Goal: Obtain resource: Download file/media

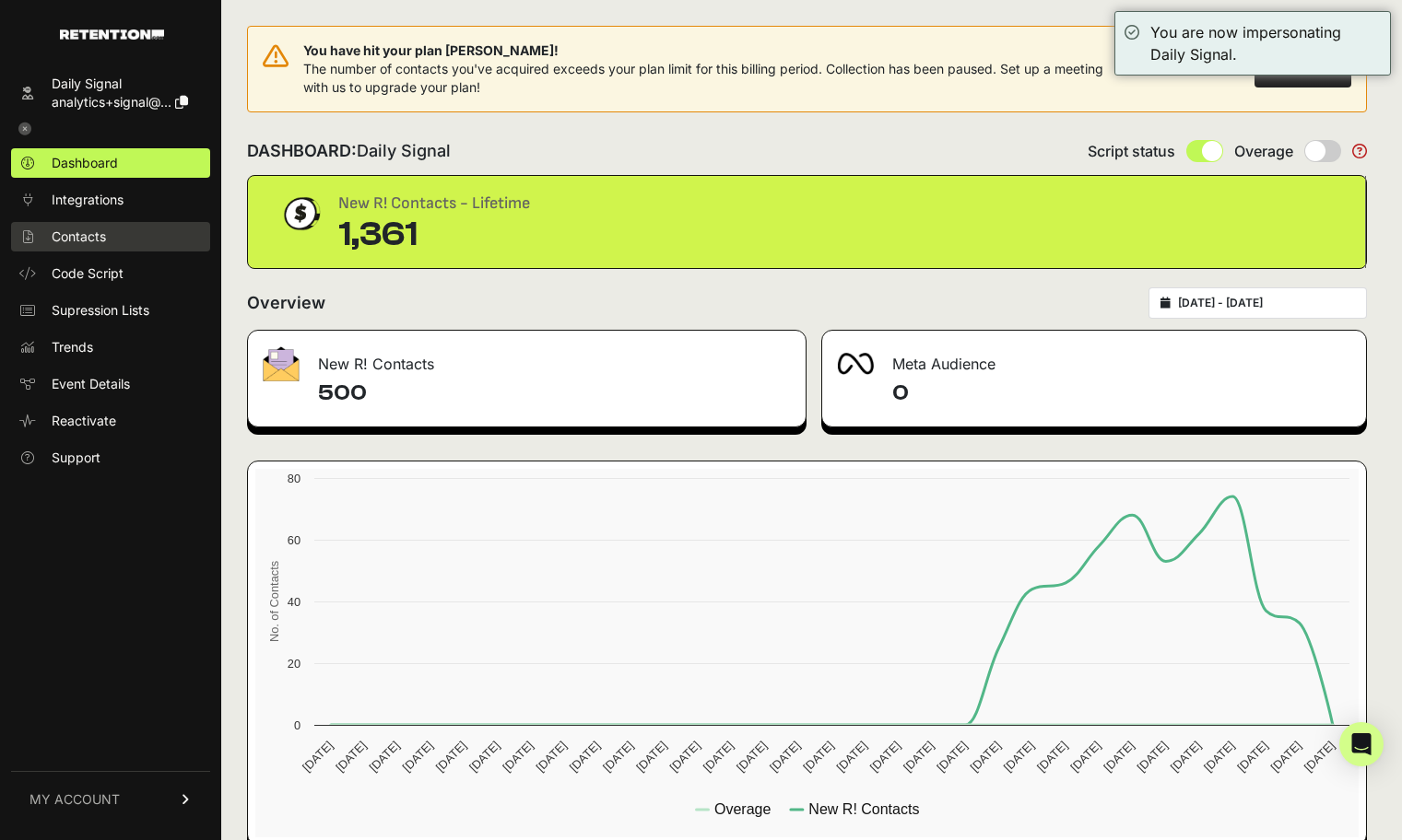
click at [99, 242] on span "Contacts" at bounding box center [79, 237] width 55 height 19
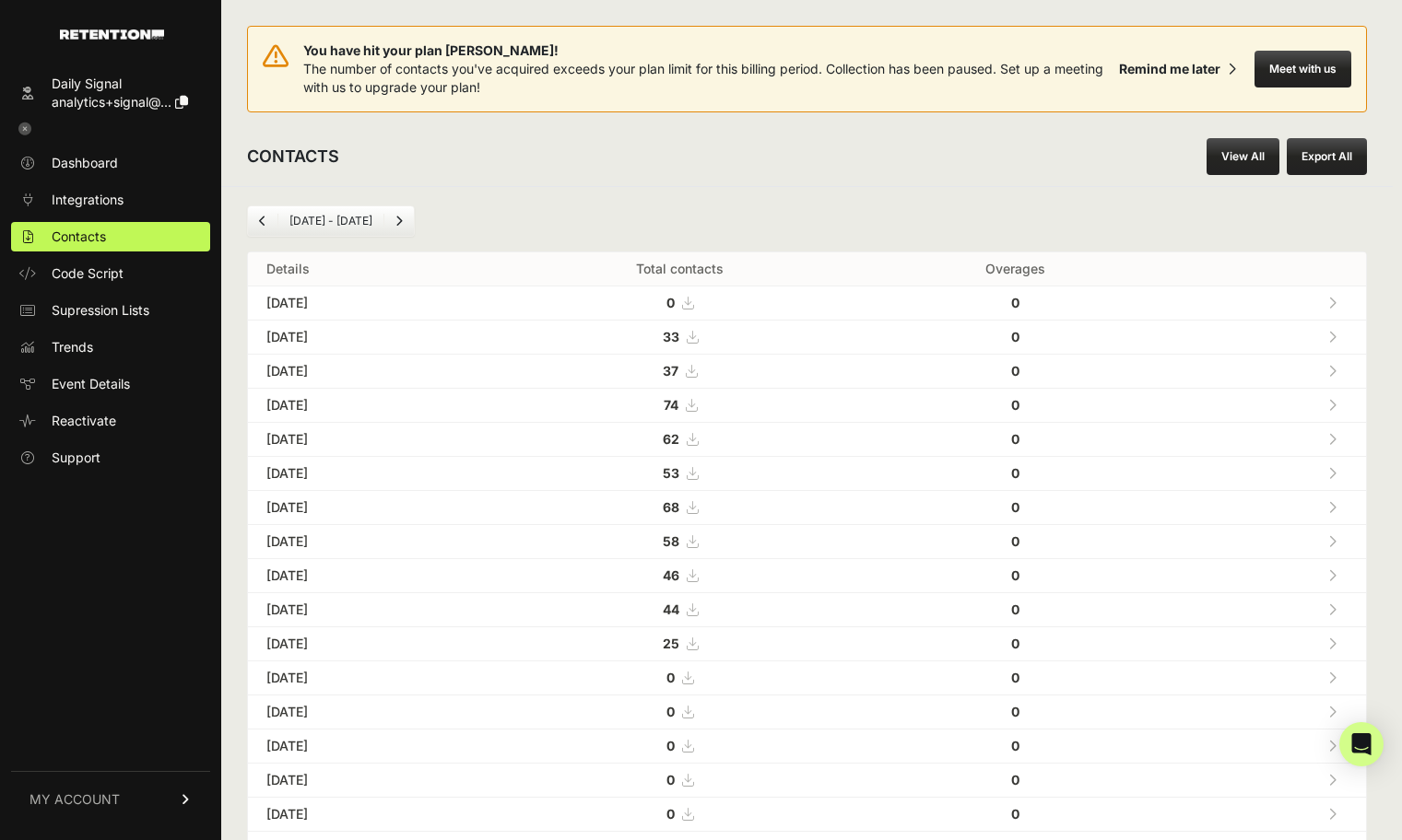
click at [1246, 158] on link "View All" at bounding box center [1244, 156] width 72 height 37
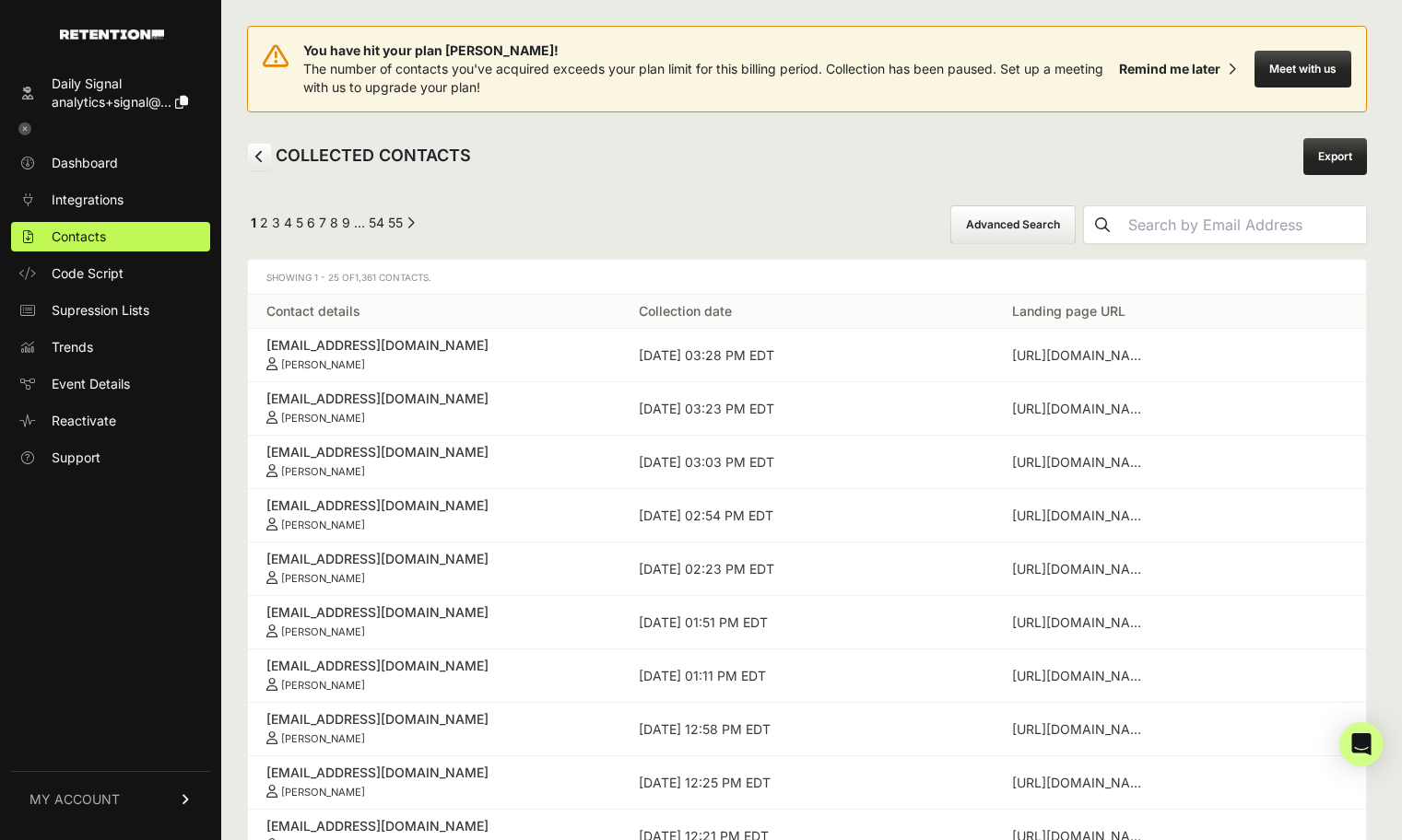
click at [1035, 228] on button "Advanced Search" at bounding box center [1014, 225] width 125 height 39
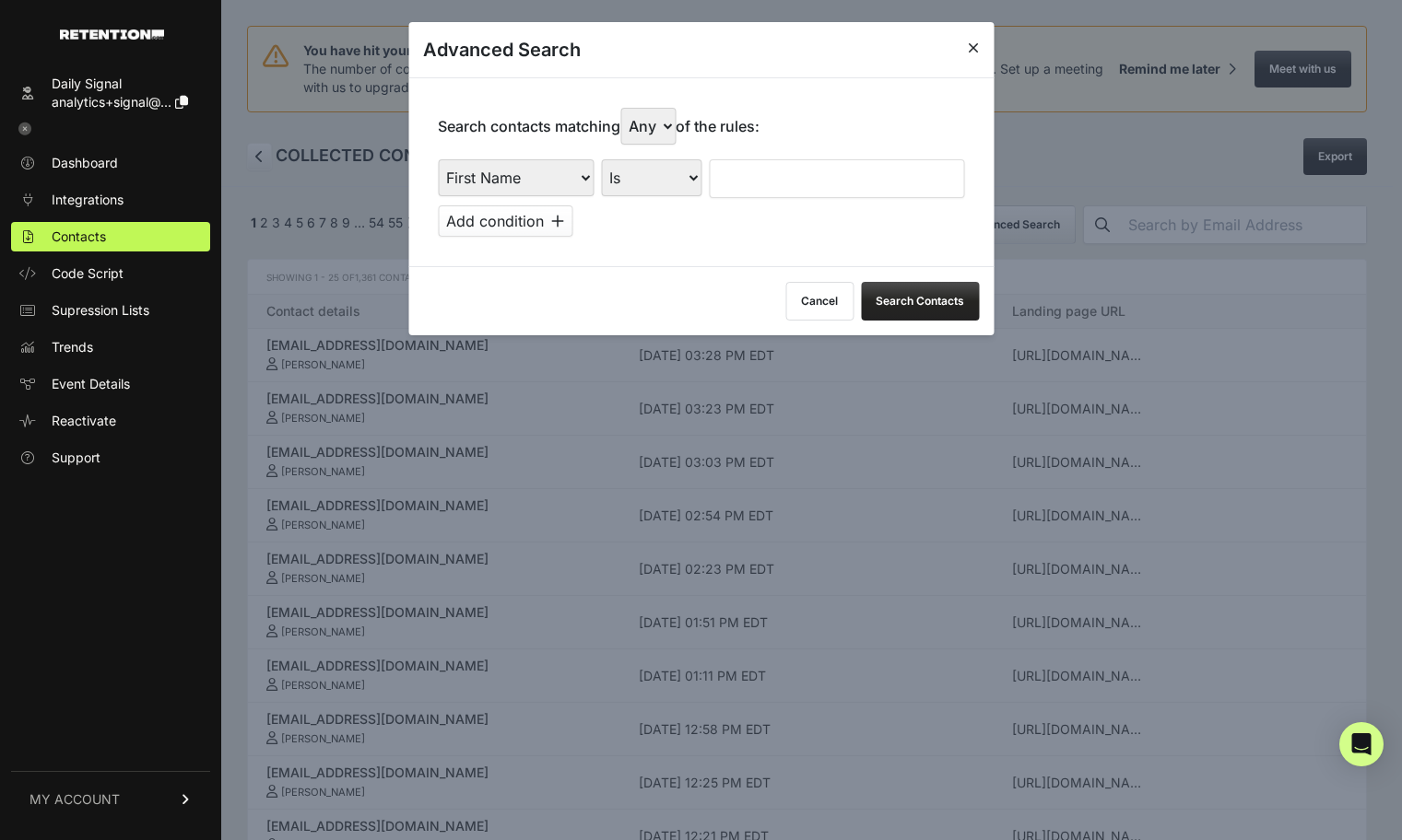
click at [528, 186] on select "First Name Last Name State City Email Email Domain Landing Domain Landing Page …" at bounding box center [516, 178] width 156 height 37
select select "file_date"
click at [670, 183] on select "Is on Is between" at bounding box center [652, 178] width 103 height 37
select select "is_between"
click at [732, 200] on div "First Name Last Name State City Email Email Domain Landing Domain Landing Page …" at bounding box center [701, 198] width 526 height 77
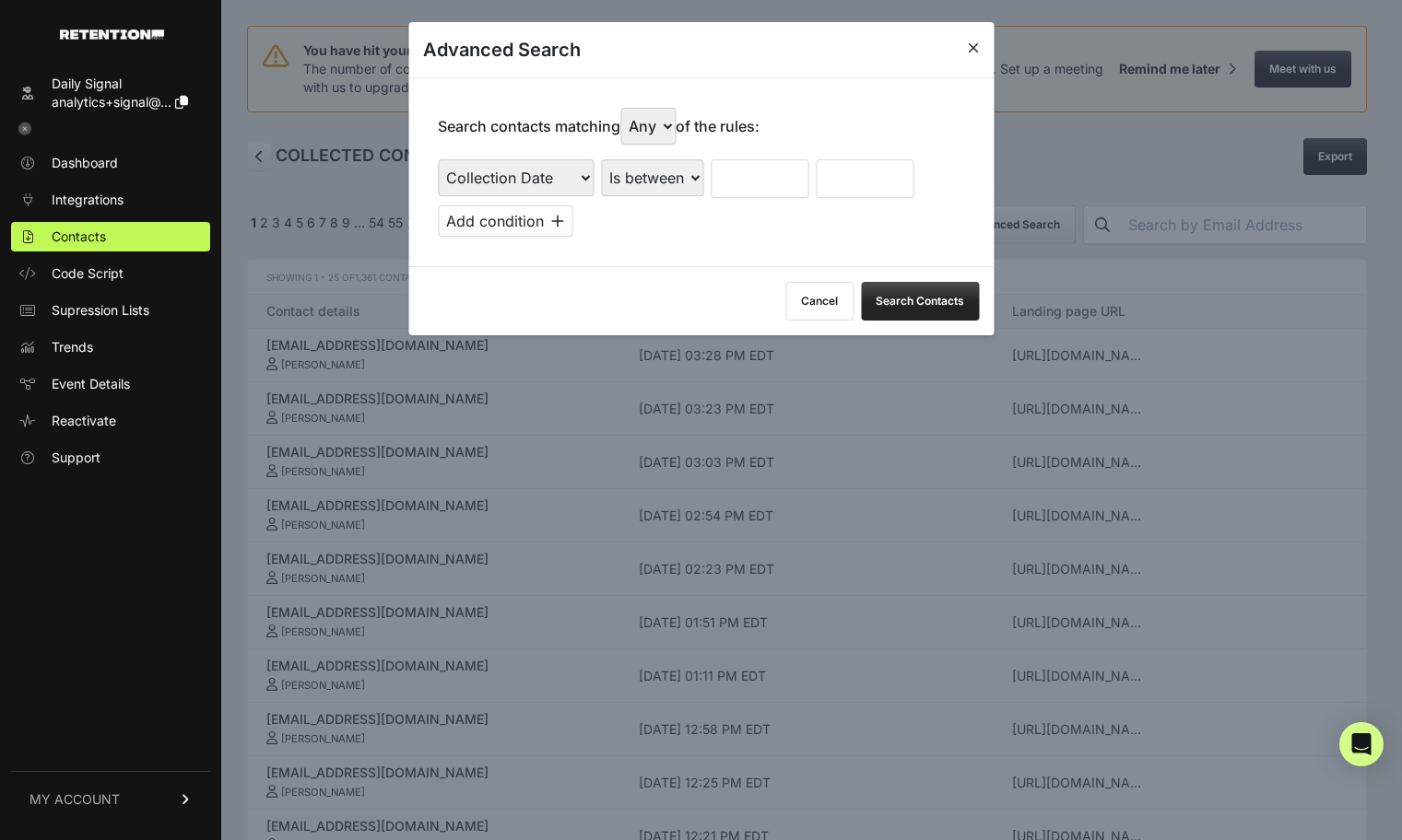
click at [732, 187] on input "text" at bounding box center [760, 179] width 98 height 39
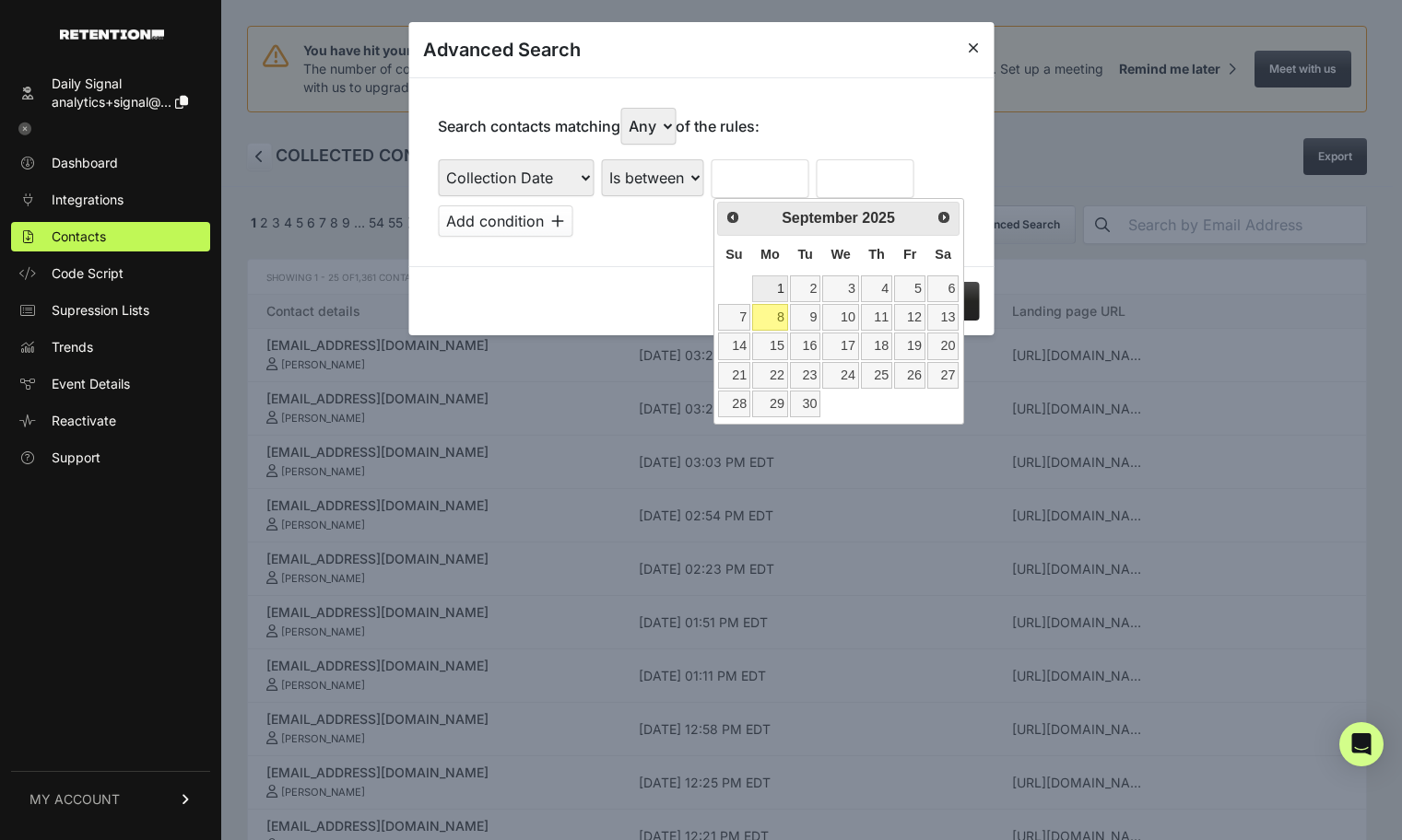
click at [781, 293] on link "1" at bounding box center [770, 288] width 36 height 26
type input "09/01/2025"
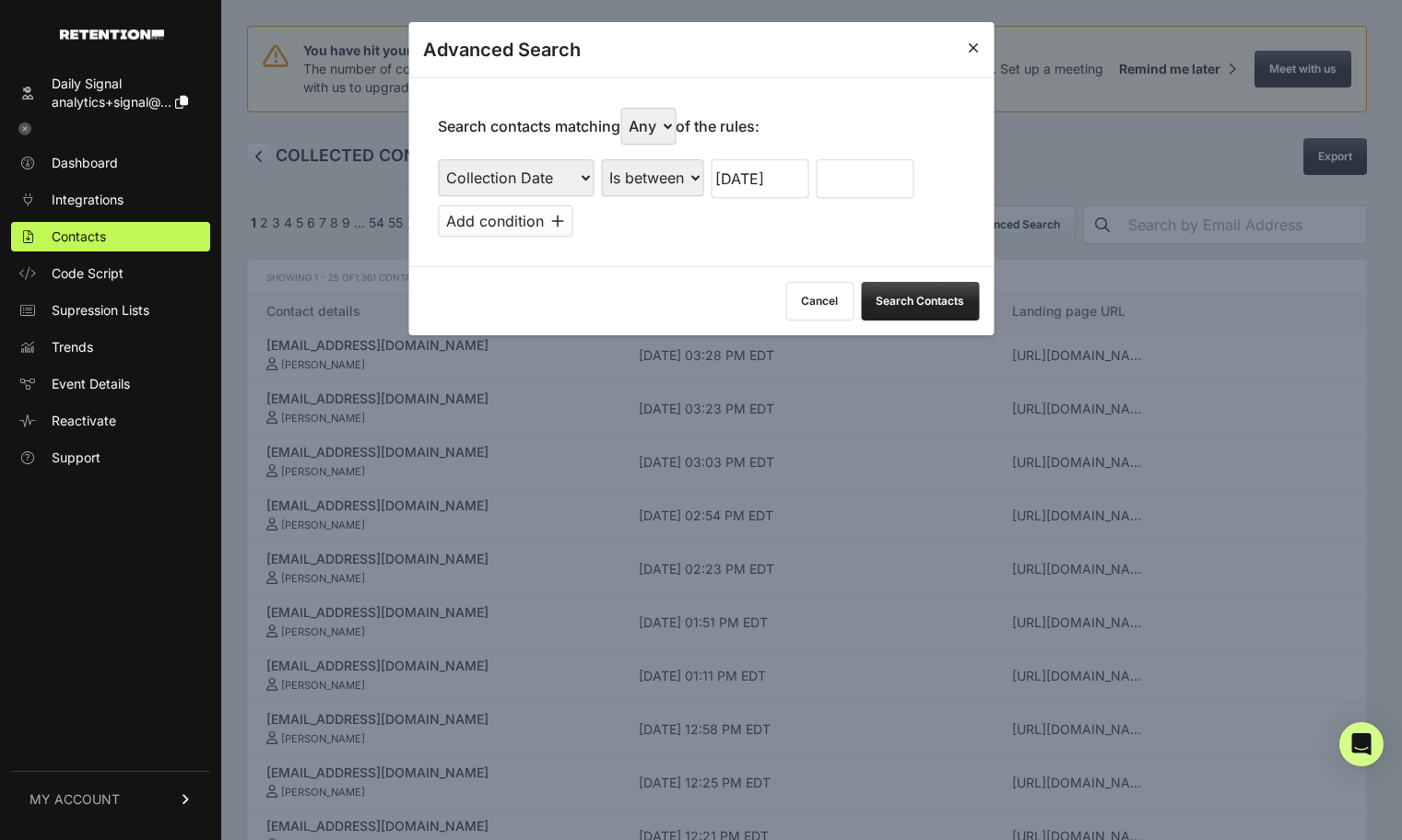
click at [851, 191] on input "text" at bounding box center [865, 179] width 98 height 39
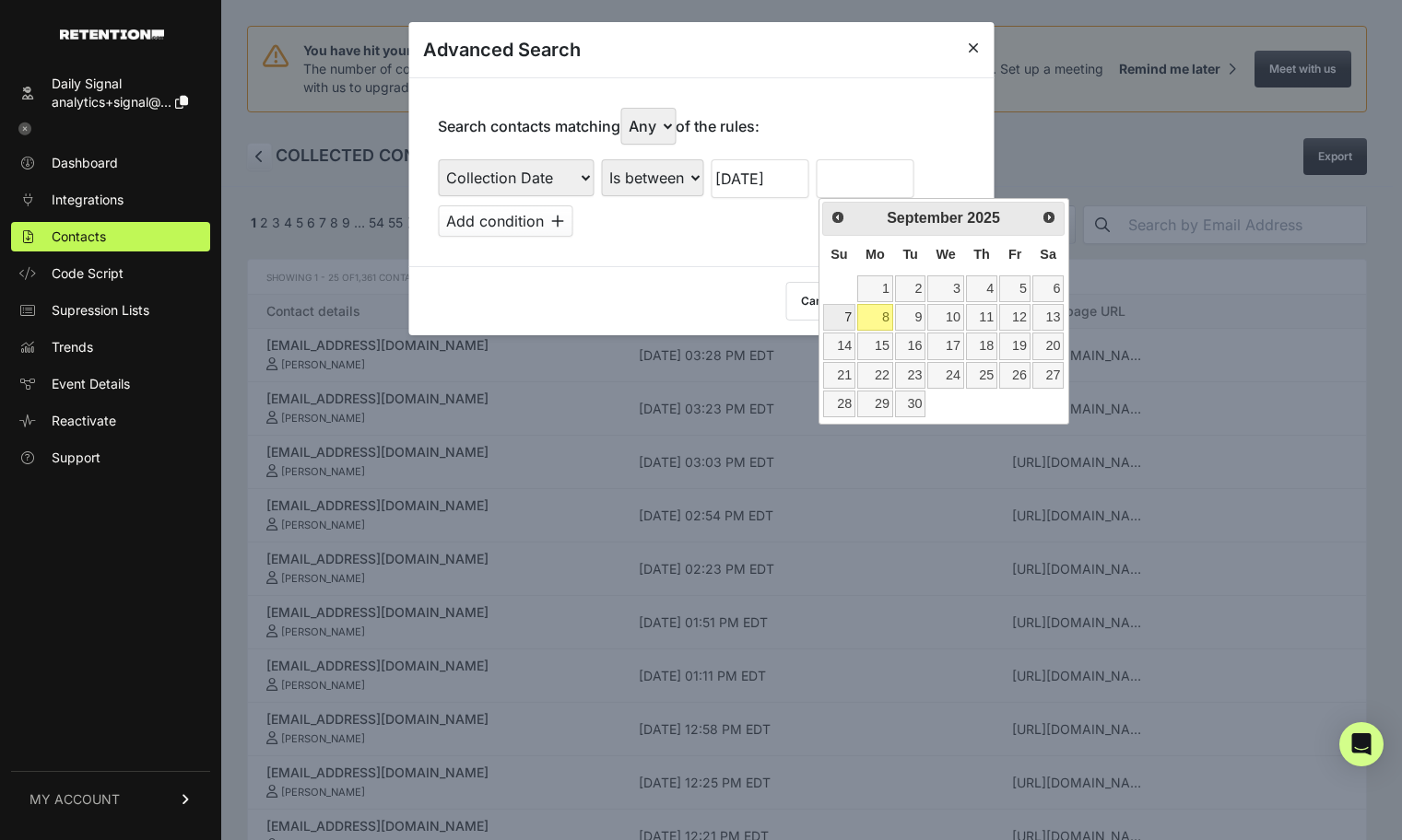
click at [848, 306] on link "7" at bounding box center [839, 317] width 32 height 26
type input "09/07/2025"
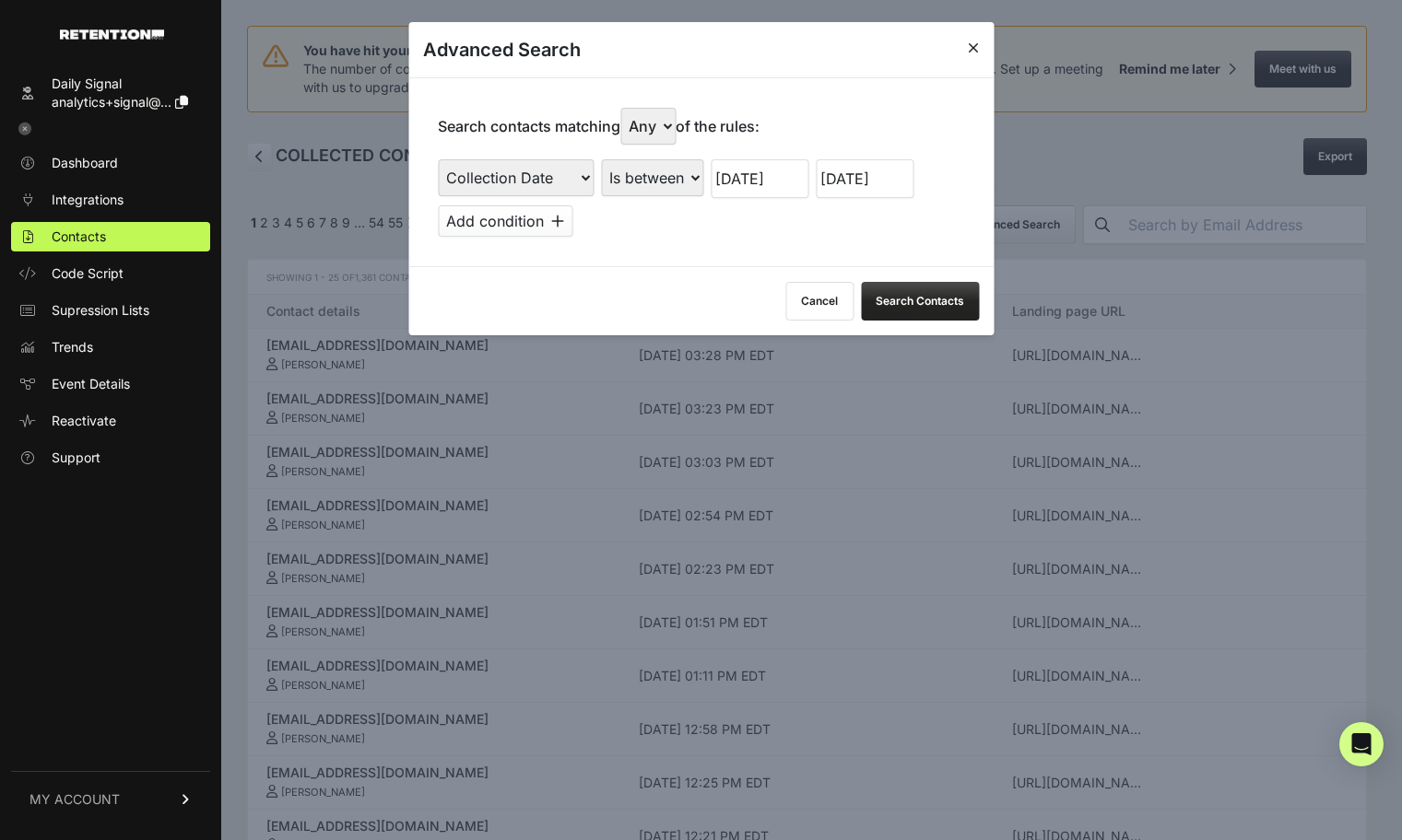
click at [931, 308] on button "Search Contacts" at bounding box center [920, 301] width 118 height 39
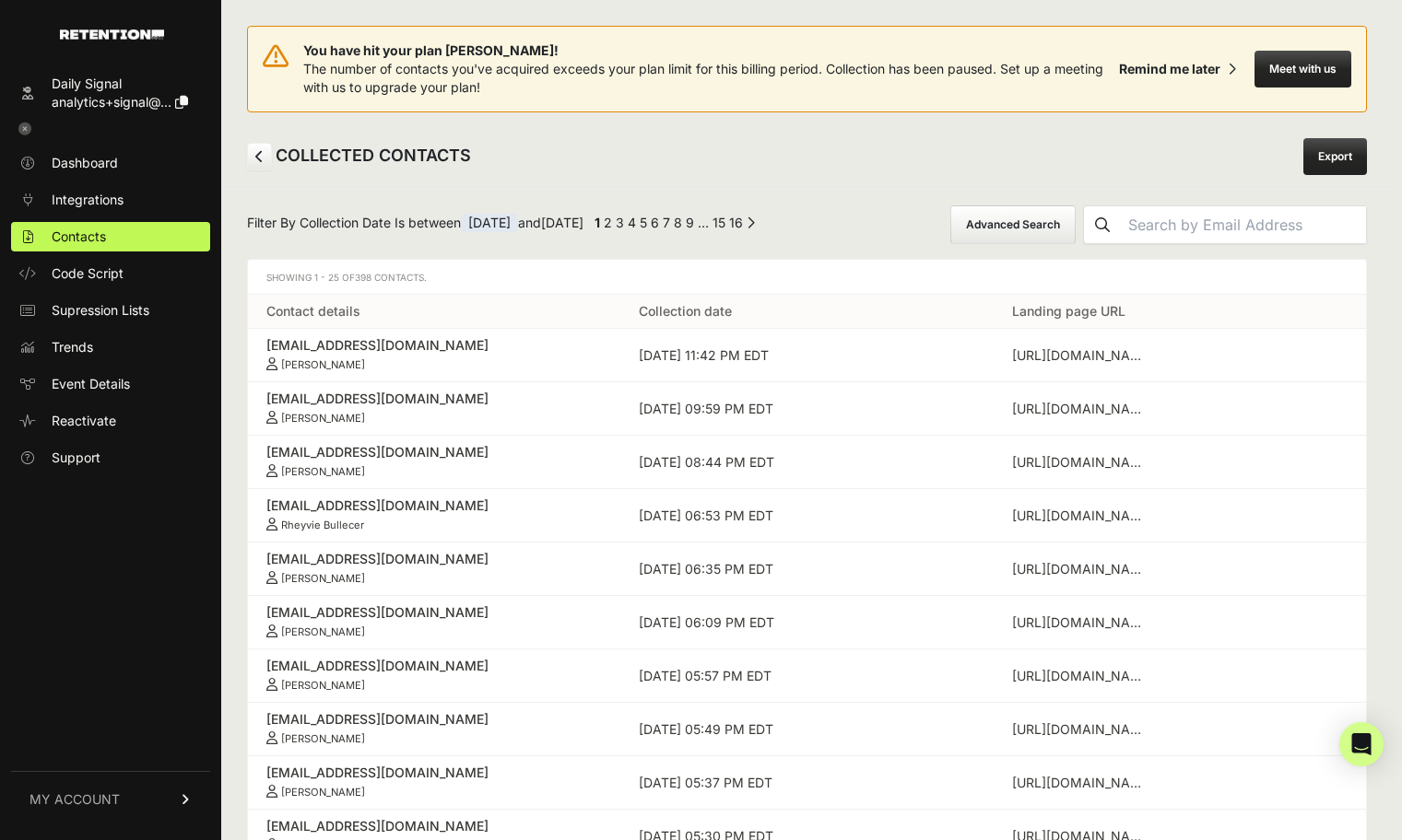
click at [1333, 152] on link "Export" at bounding box center [1335, 156] width 64 height 37
